Goal: Transaction & Acquisition: Subscribe to service/newsletter

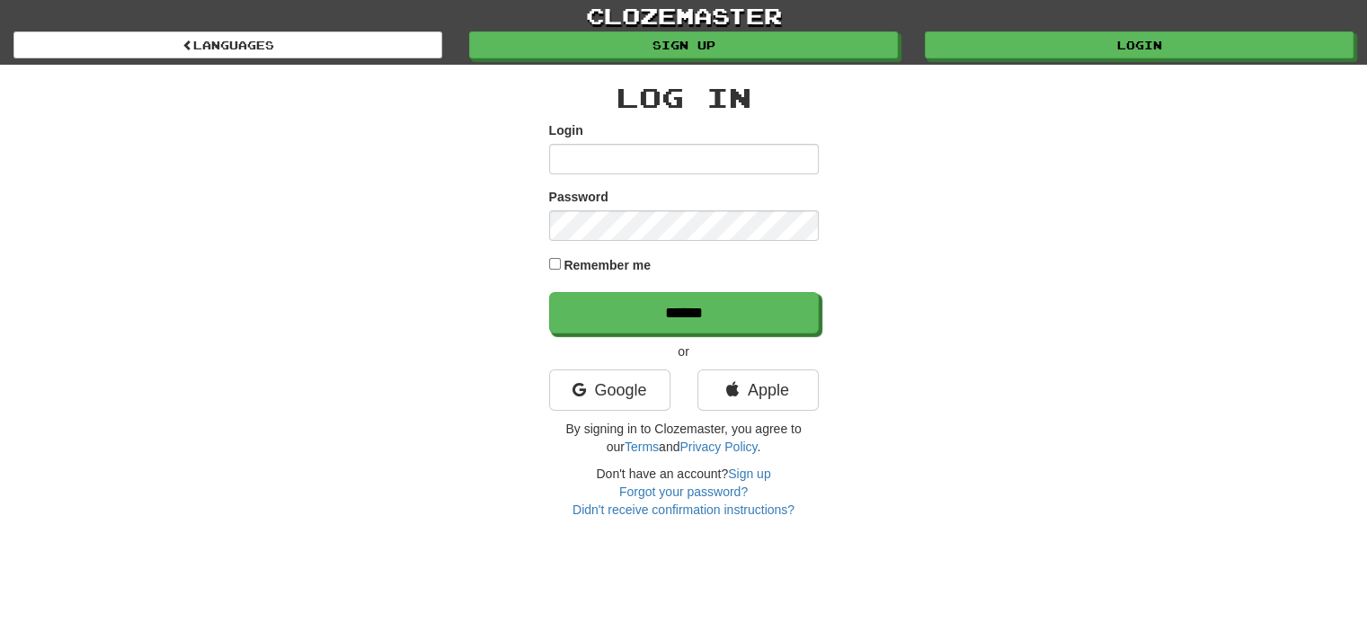
drag, startPoint x: 688, startPoint y: 141, endPoint x: 688, endPoint y: 156, distance: 15.3
click at [688, 141] on div "Login" at bounding box center [684, 147] width 270 height 53
click at [690, 168] on input "Login" at bounding box center [684, 159] width 270 height 31
click at [618, 390] on link "Google" at bounding box center [609, 389] width 121 height 41
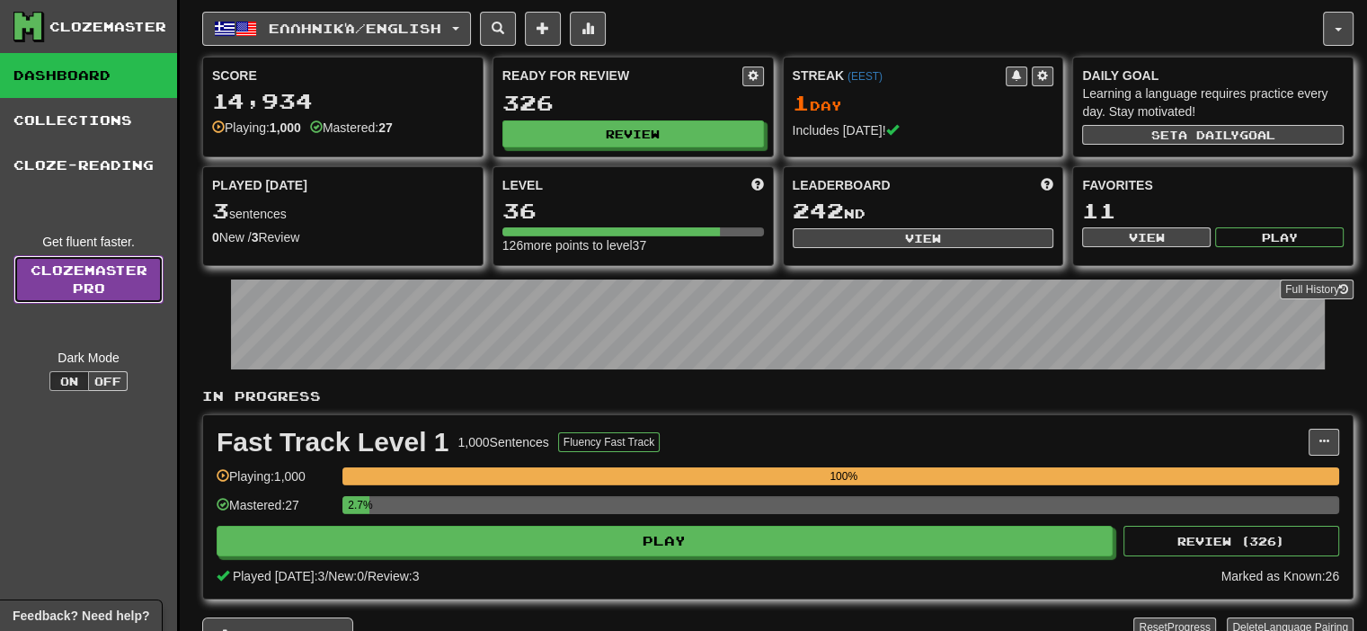
click at [89, 269] on link "Clozemaster Pro" at bounding box center [88, 279] width 150 height 49
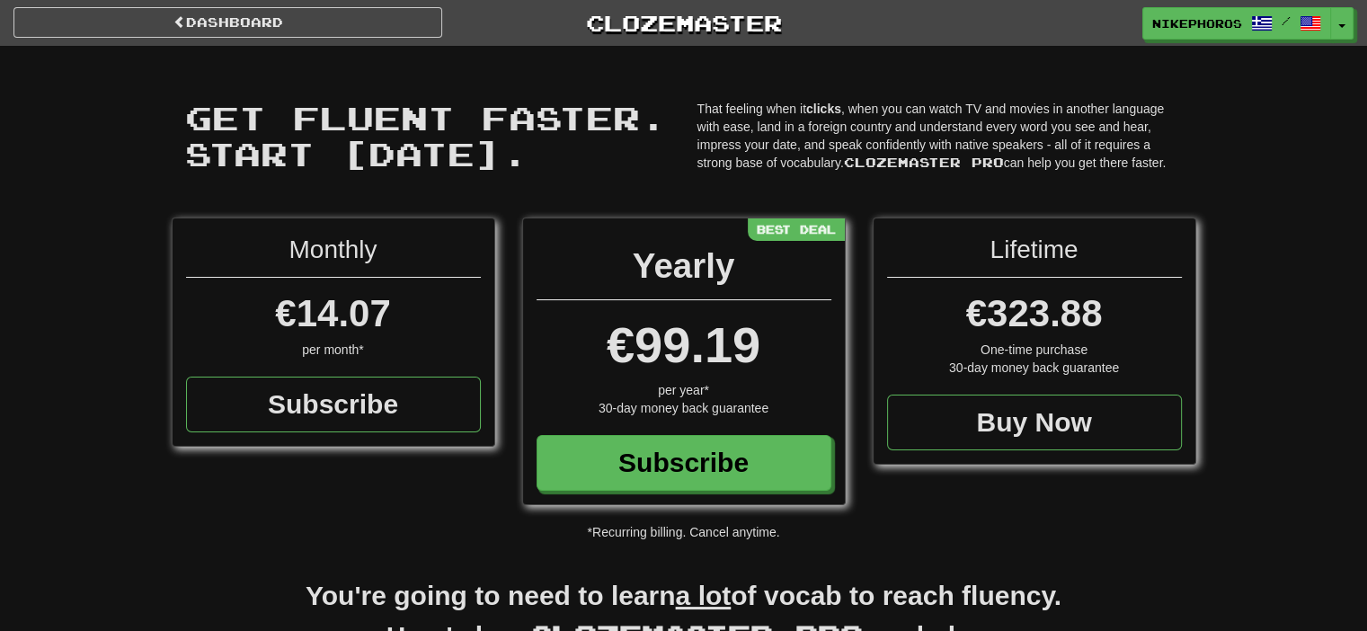
drag, startPoint x: 432, startPoint y: 443, endPoint x: 309, endPoint y: 13, distance: 447.8
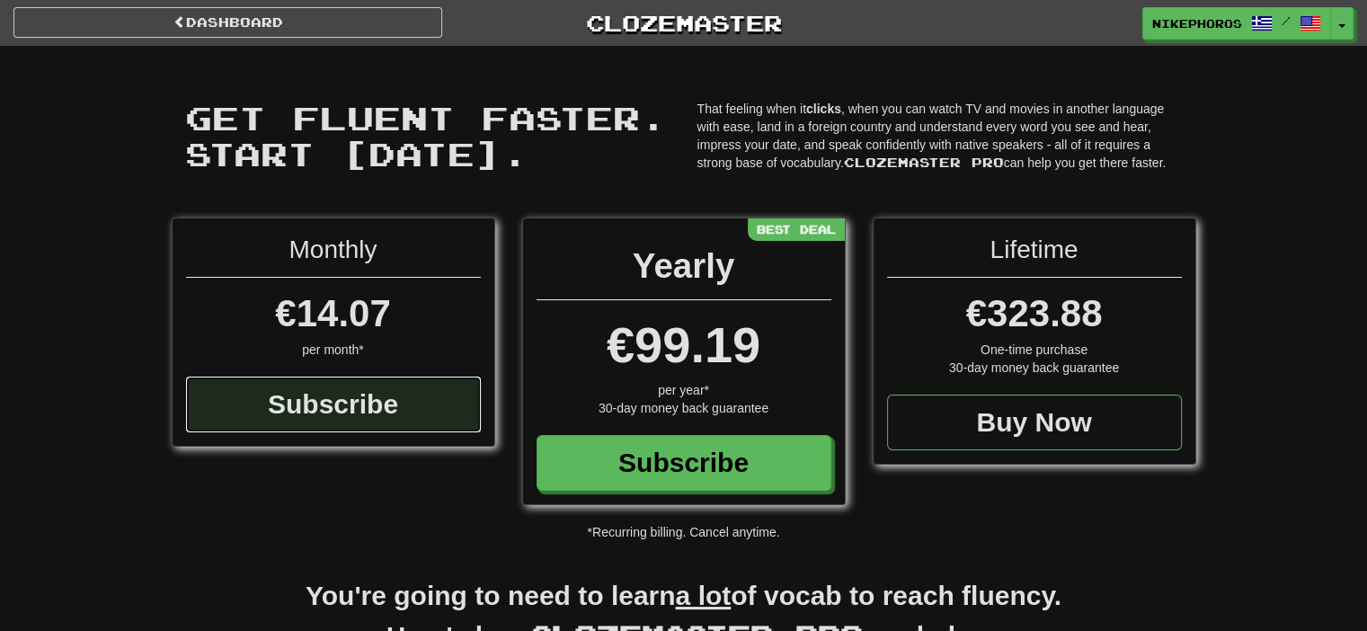
click at [384, 387] on div "Subscribe" at bounding box center [333, 405] width 295 height 56
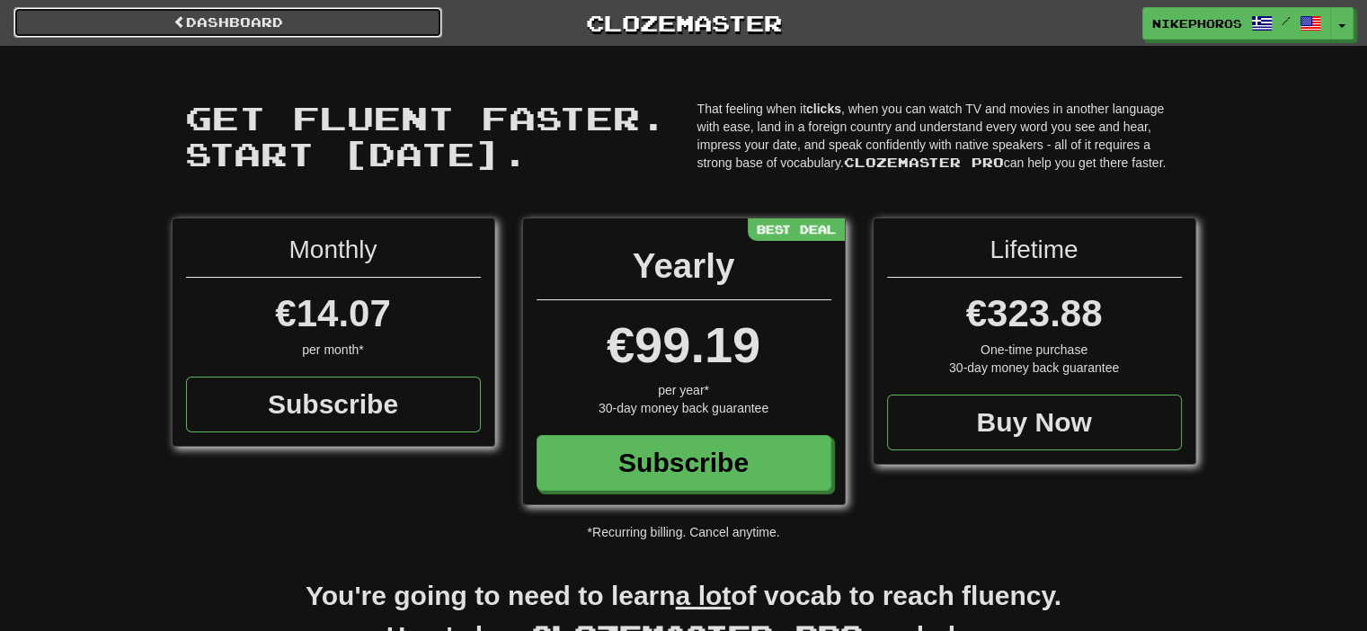
click at [262, 22] on link "Dashboard" at bounding box center [227, 22] width 429 height 31
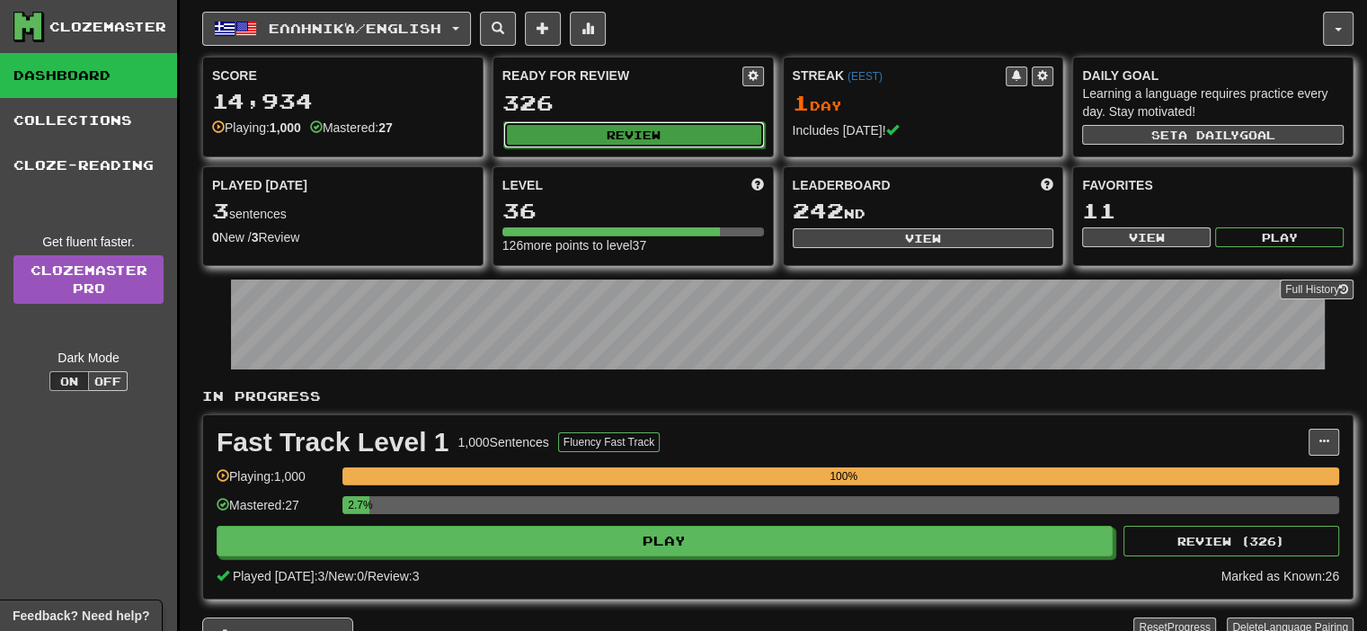
click at [571, 138] on button "Review" at bounding box center [634, 134] width 262 height 27
select select "**"
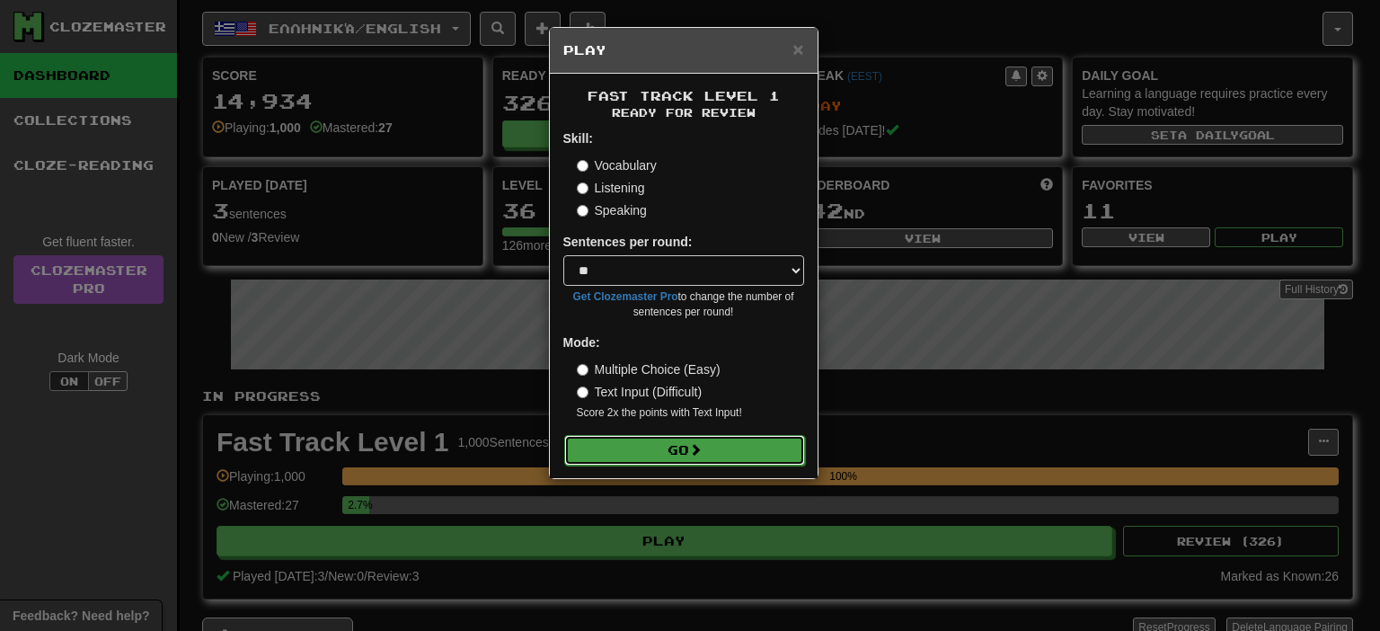
click at [701, 450] on span at bounding box center [695, 449] width 13 height 13
